Goal: Task Accomplishment & Management: Manage account settings

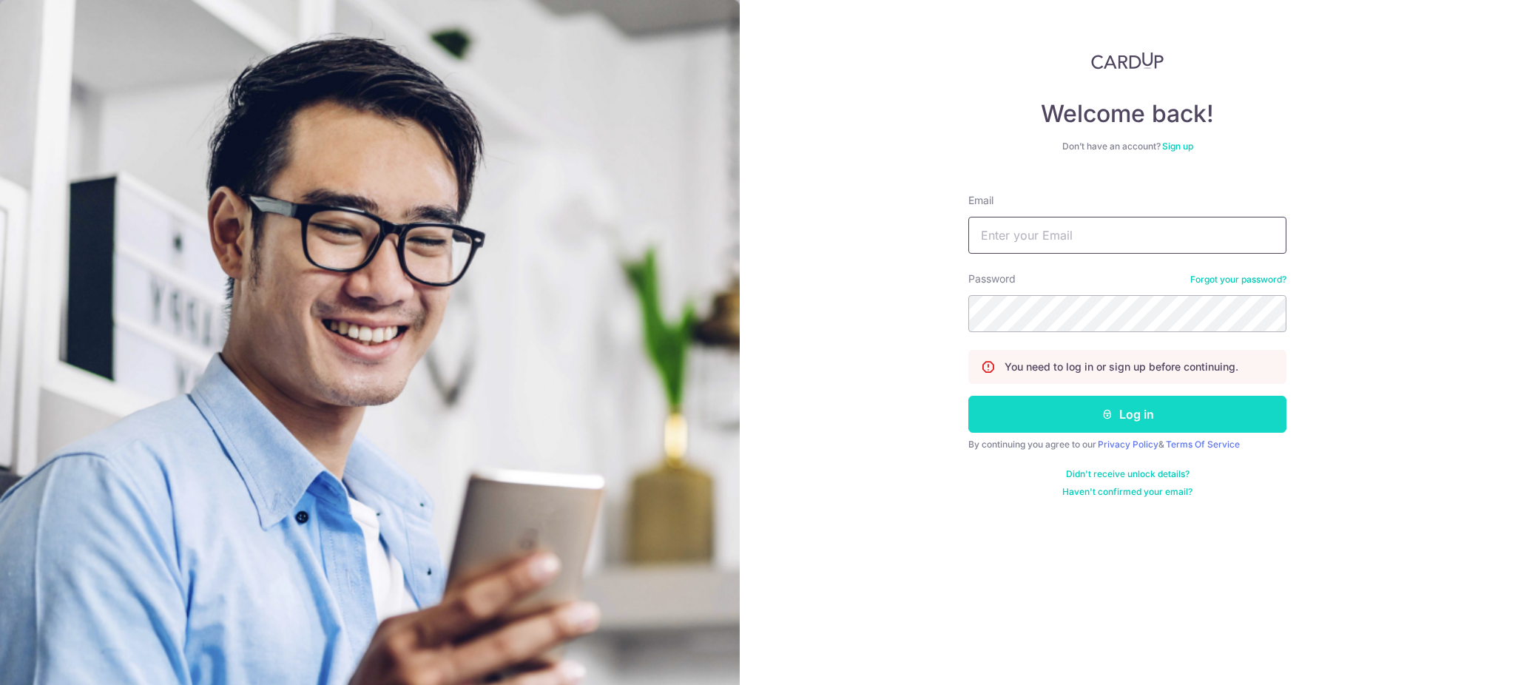
type input "[EMAIL_ADDRESS][DOMAIN_NAME]"
click at [1127, 419] on button "Log in" at bounding box center [1127, 414] width 318 height 37
